Goal: Information Seeking & Learning: Check status

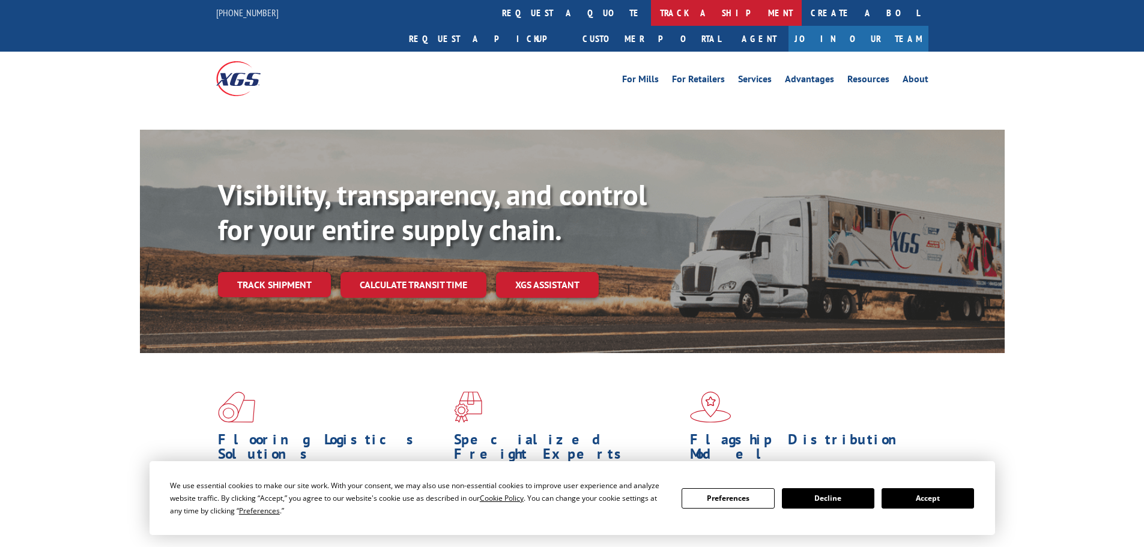
click at [651, 6] on link "track a shipment" at bounding box center [726, 13] width 151 height 26
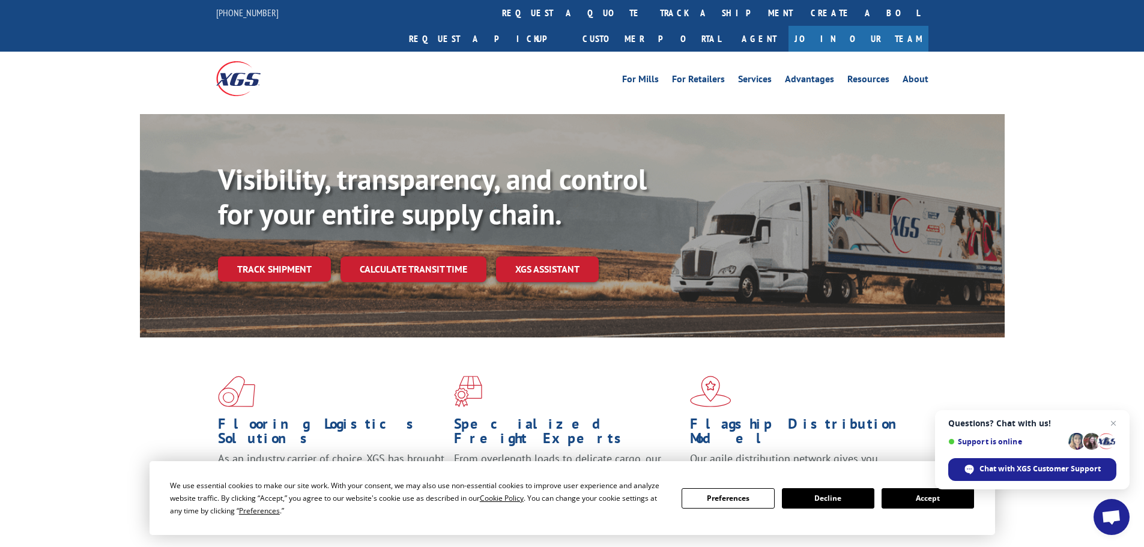
click at [960, 502] on button "Accept" at bounding box center [927, 498] width 92 height 20
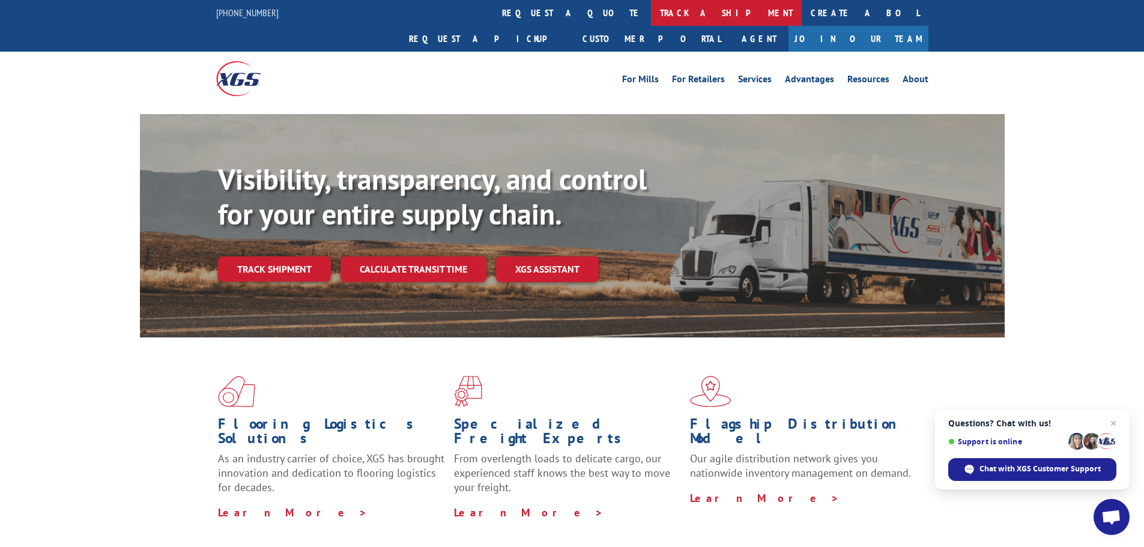
click at [651, 13] on link "track a shipment" at bounding box center [726, 13] width 151 height 26
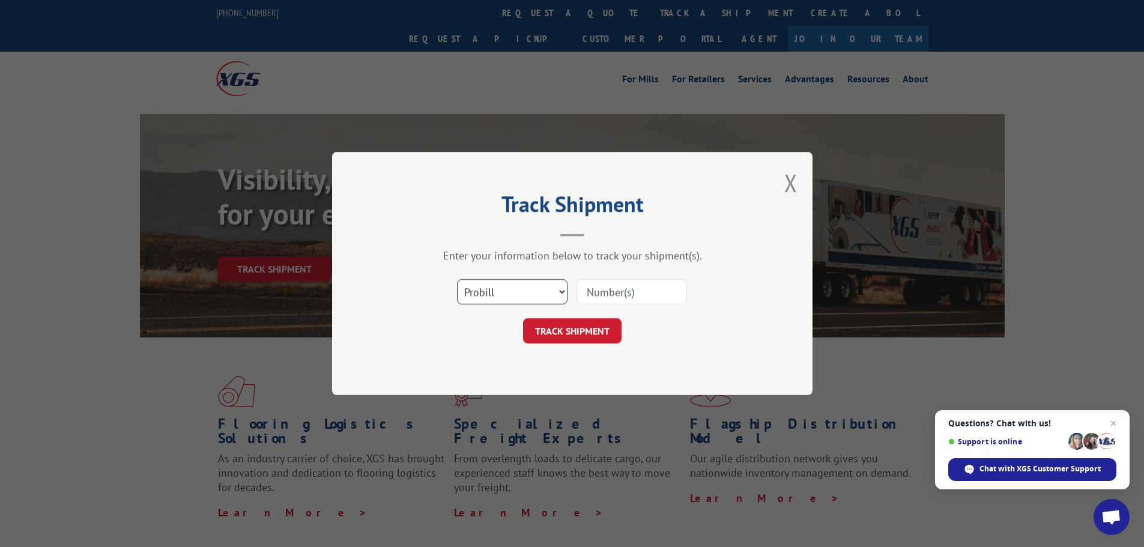
click at [525, 291] on select "Select category... Probill BOL PO" at bounding box center [512, 291] width 110 height 25
select select "bol"
click at [457, 279] on select "Select category... Probill BOL PO" at bounding box center [512, 291] width 110 height 25
click at [583, 296] on input at bounding box center [631, 291] width 110 height 25
paste input "04997275"
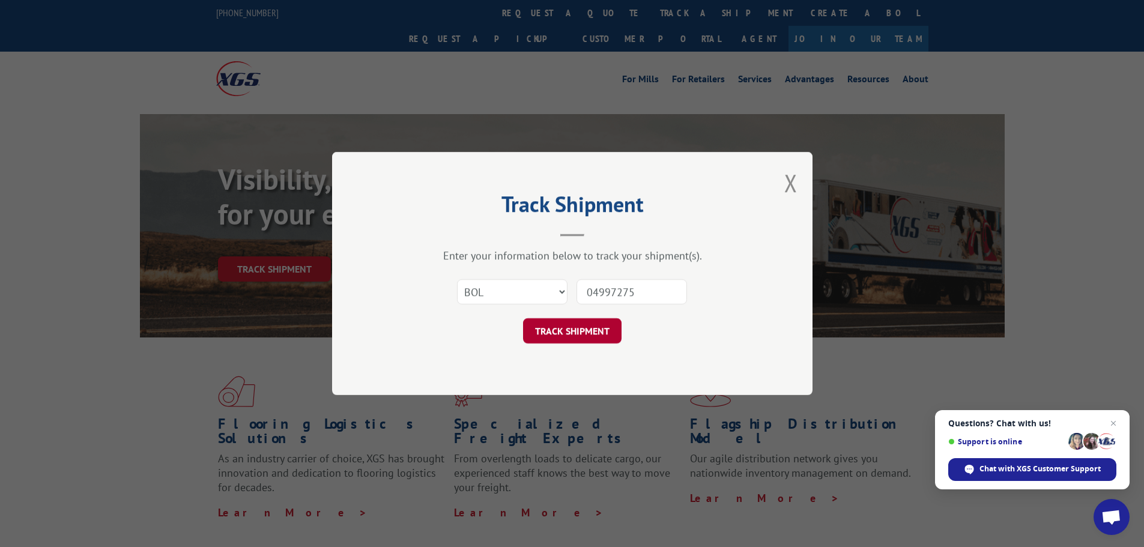
type input "04997275"
click at [556, 337] on button "TRACK SHIPMENT" at bounding box center [572, 330] width 98 height 25
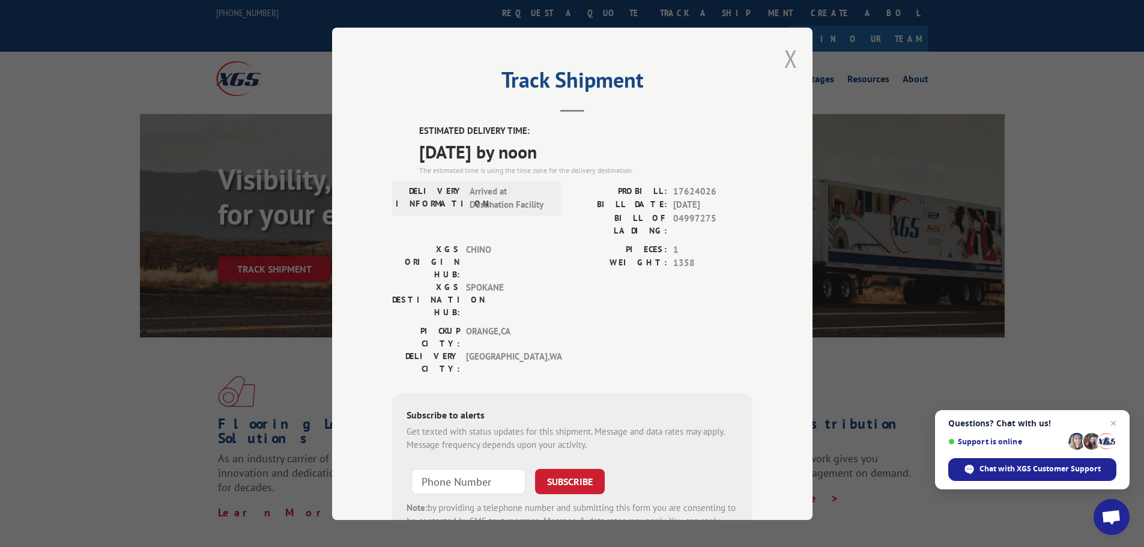
click at [784, 58] on button "Close modal" at bounding box center [790, 59] width 13 height 32
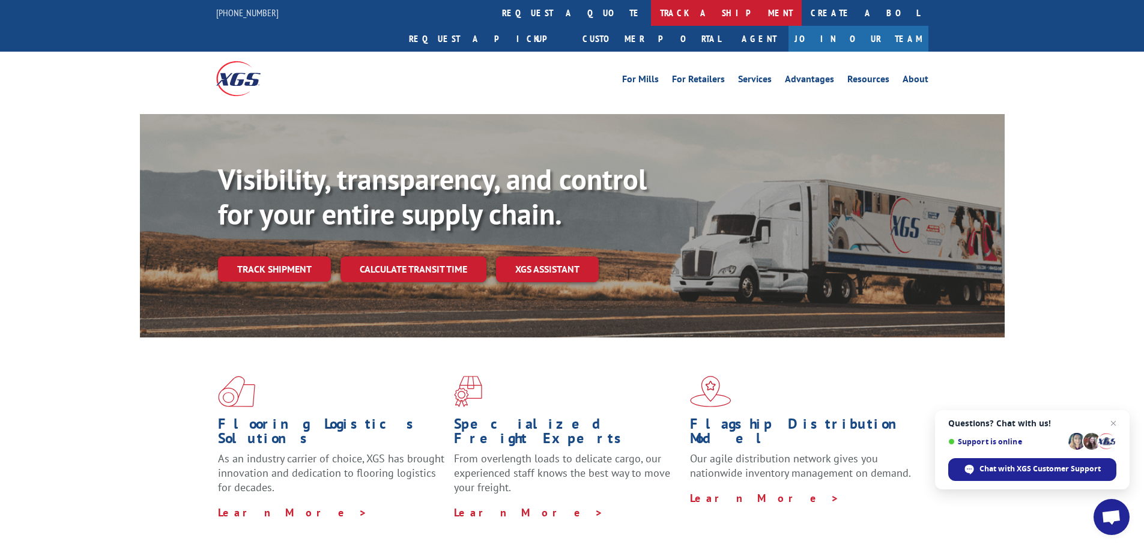
click at [651, 16] on link "track a shipment" at bounding box center [726, 13] width 151 height 26
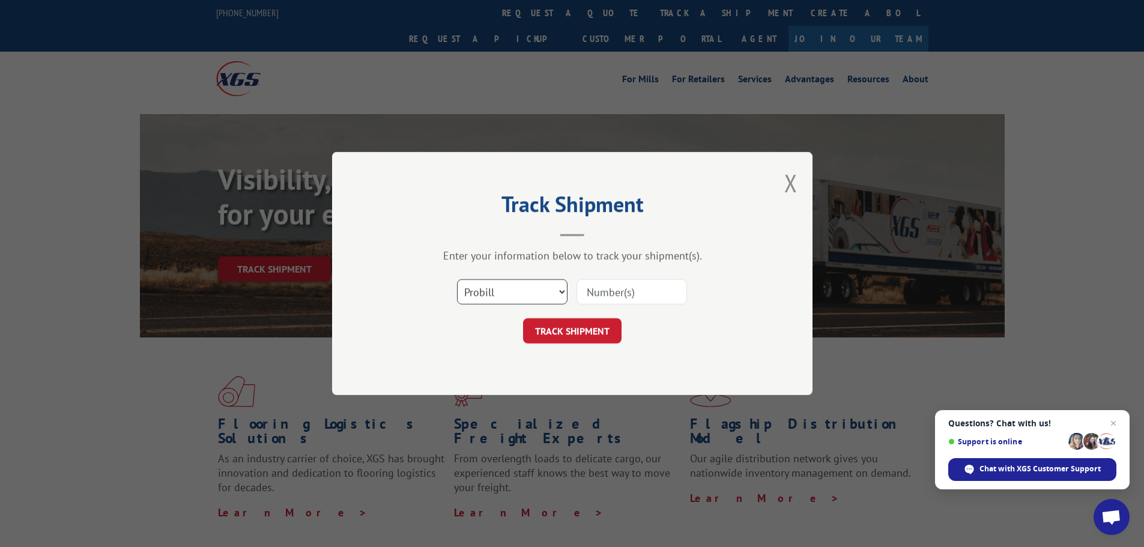
click at [534, 290] on select "Select category... Probill BOL PO" at bounding box center [512, 291] width 110 height 25
select select "bol"
click at [457, 279] on select "Select category... Probill BOL PO" at bounding box center [512, 291] width 110 height 25
click at [590, 289] on input at bounding box center [631, 291] width 110 height 25
paste input "5509685"
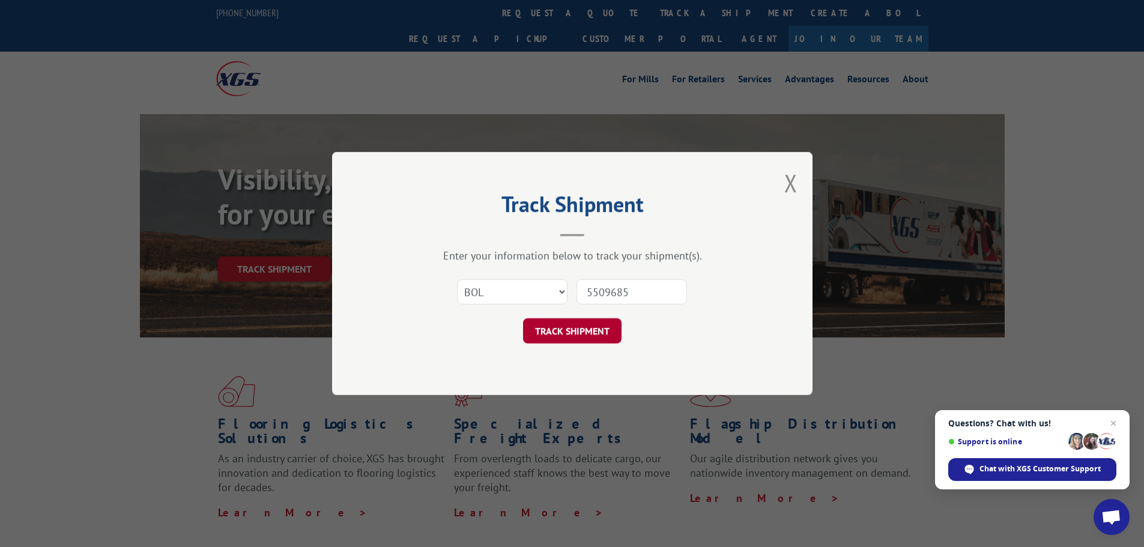
type input "5509685"
click at [549, 334] on button "TRACK SHIPMENT" at bounding box center [572, 330] width 98 height 25
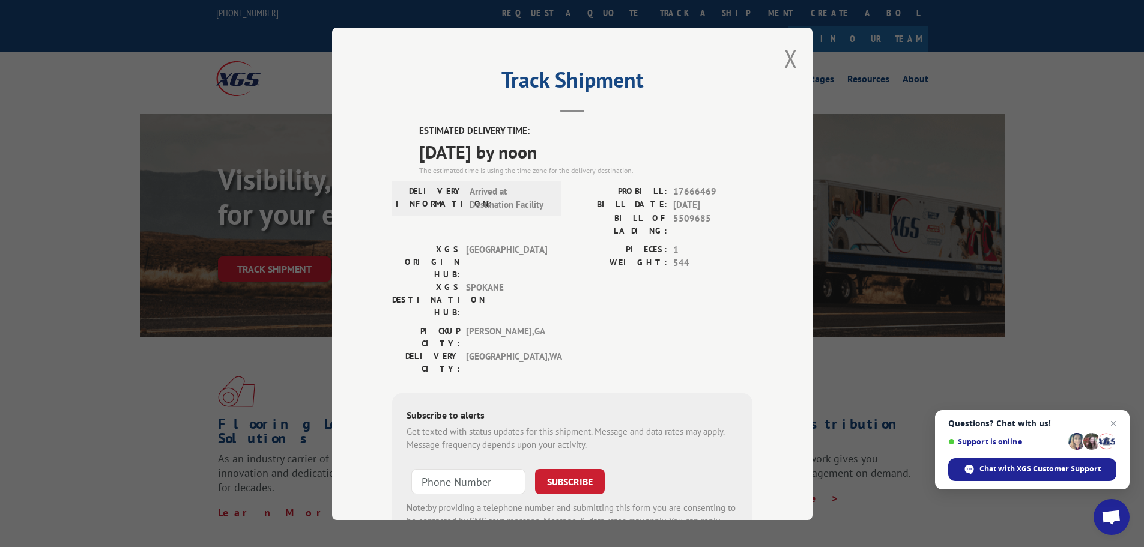
click at [777, 65] on div "Track Shipment ESTIMATED DELIVERY TIME: [DATE] by noon The estimated time is us…" at bounding box center [572, 274] width 480 height 492
click at [786, 58] on button "Close modal" at bounding box center [790, 59] width 13 height 32
